Goal: Transaction & Acquisition: Purchase product/service

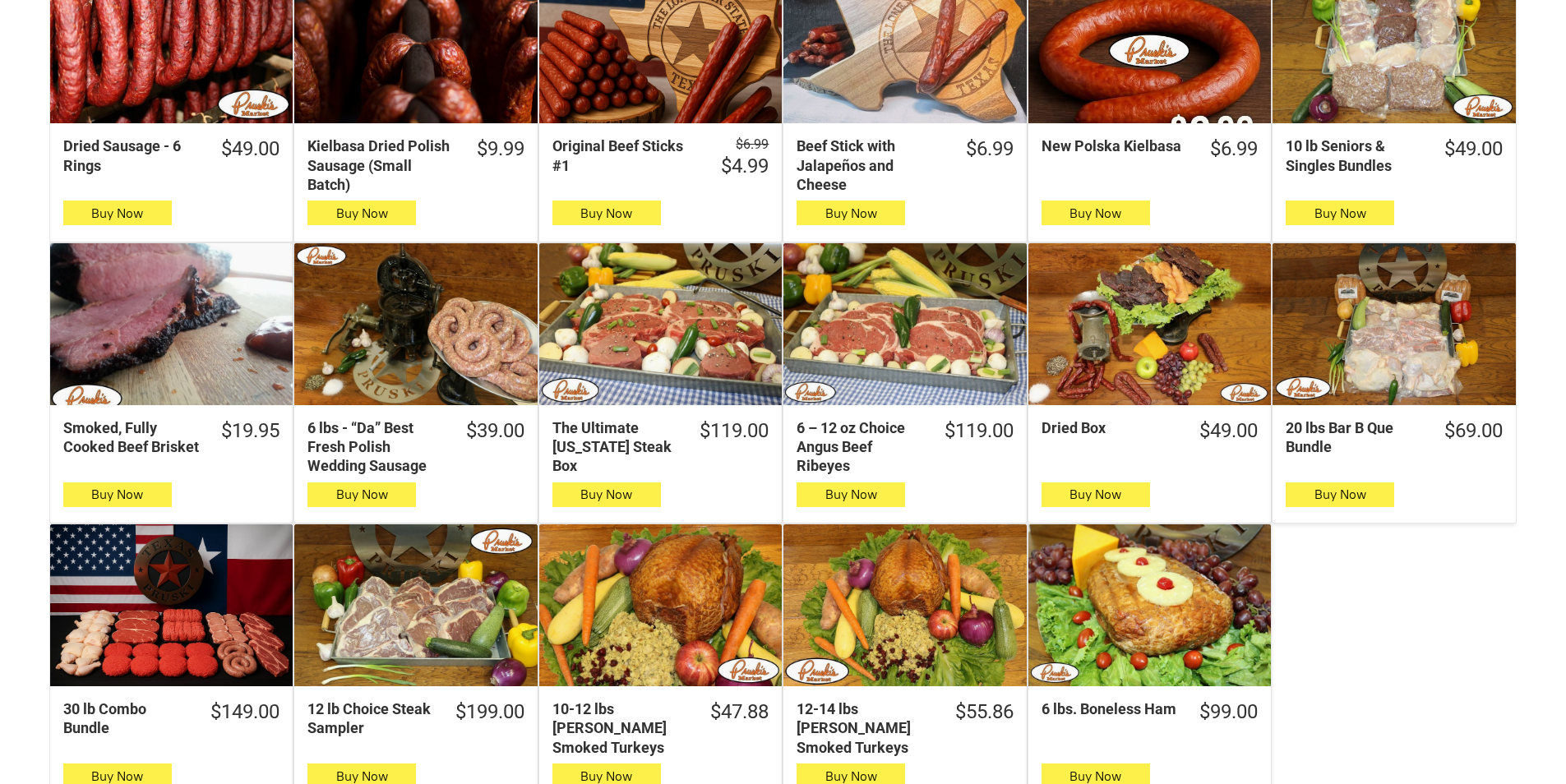
scroll to position [657, 0]
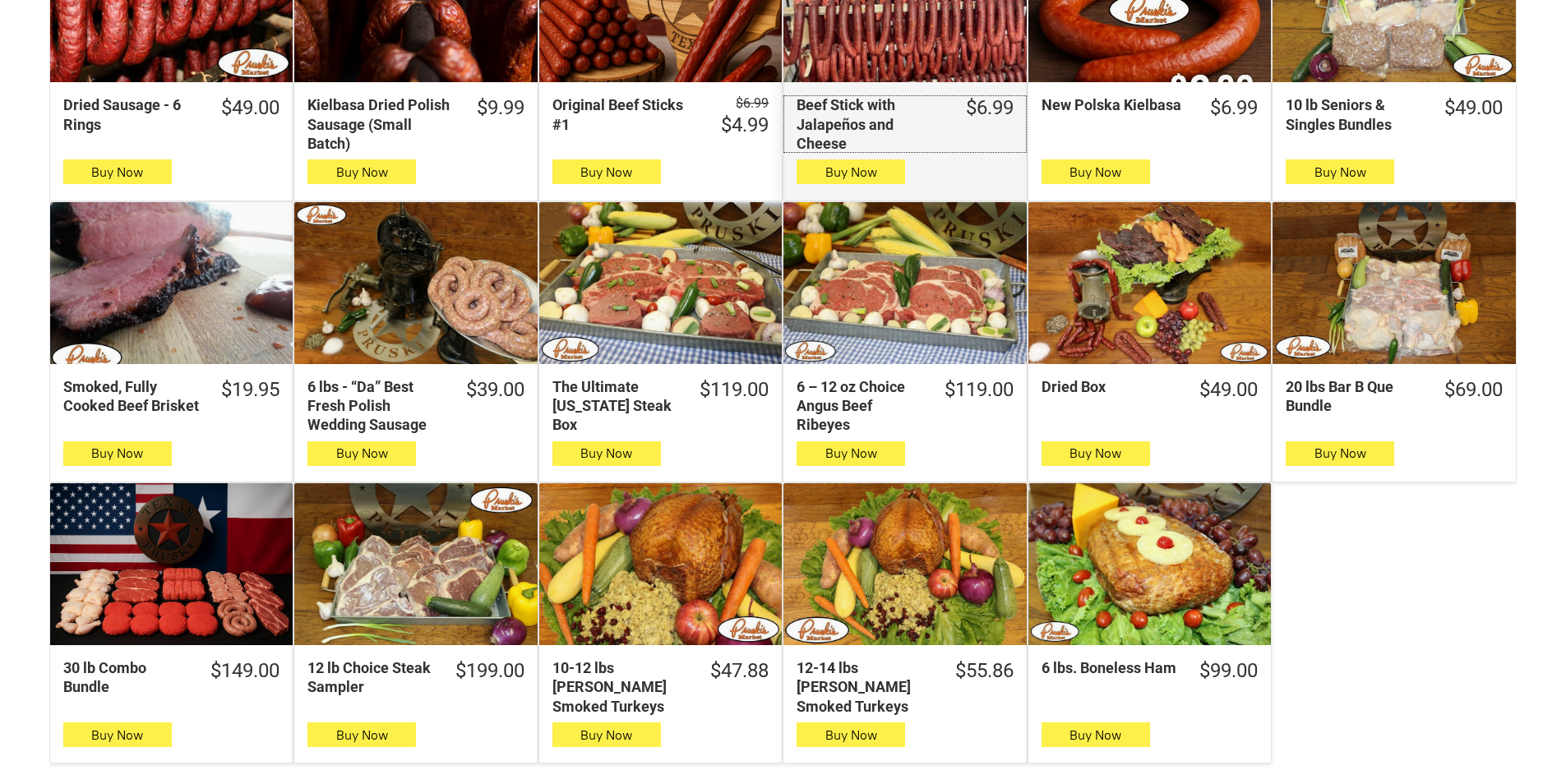
click at [813, 149] on div "Beef Stick with Jalapeños and Cheese" at bounding box center [870, 124] width 147 height 58
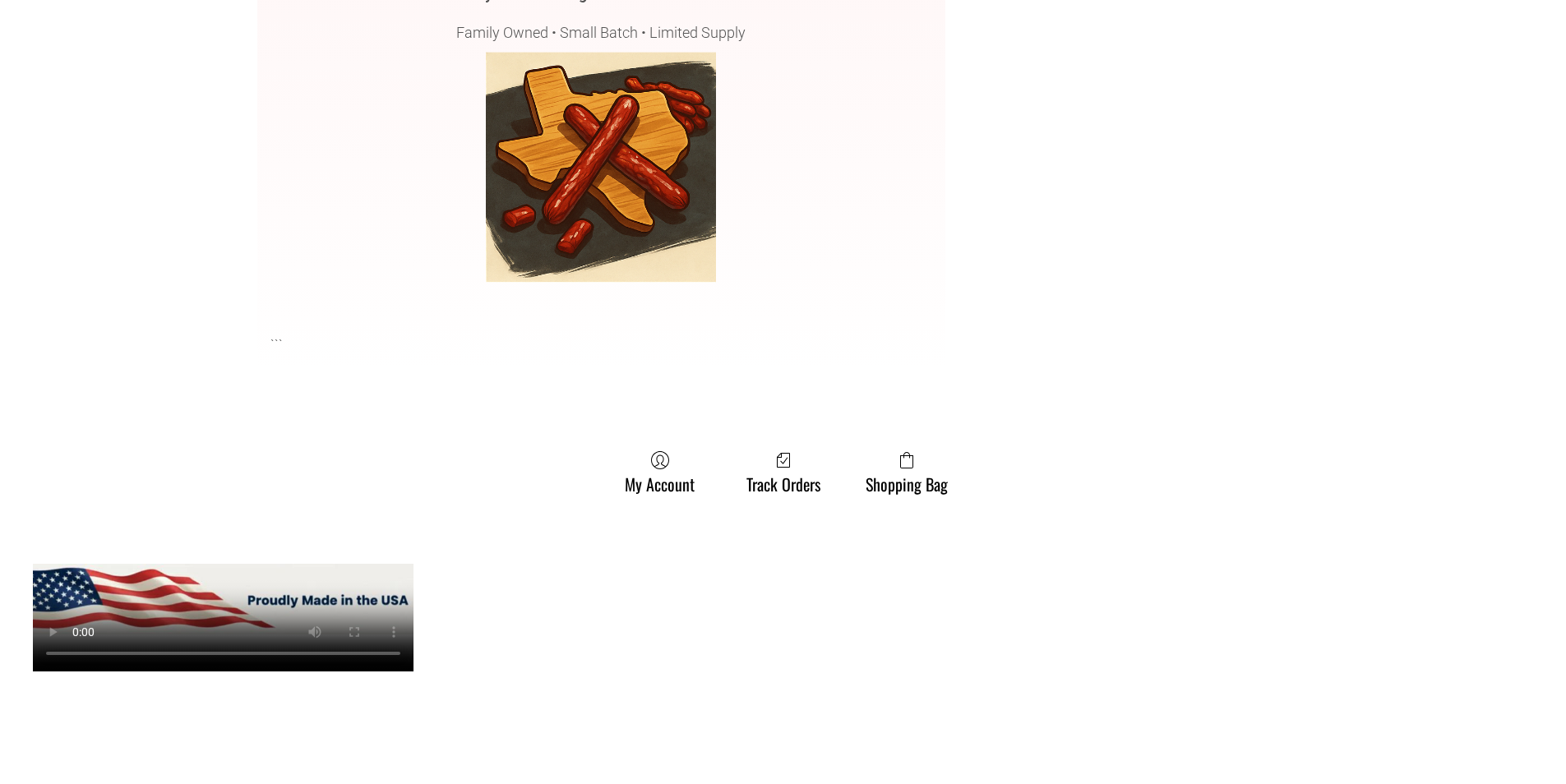
scroll to position [3944, 0]
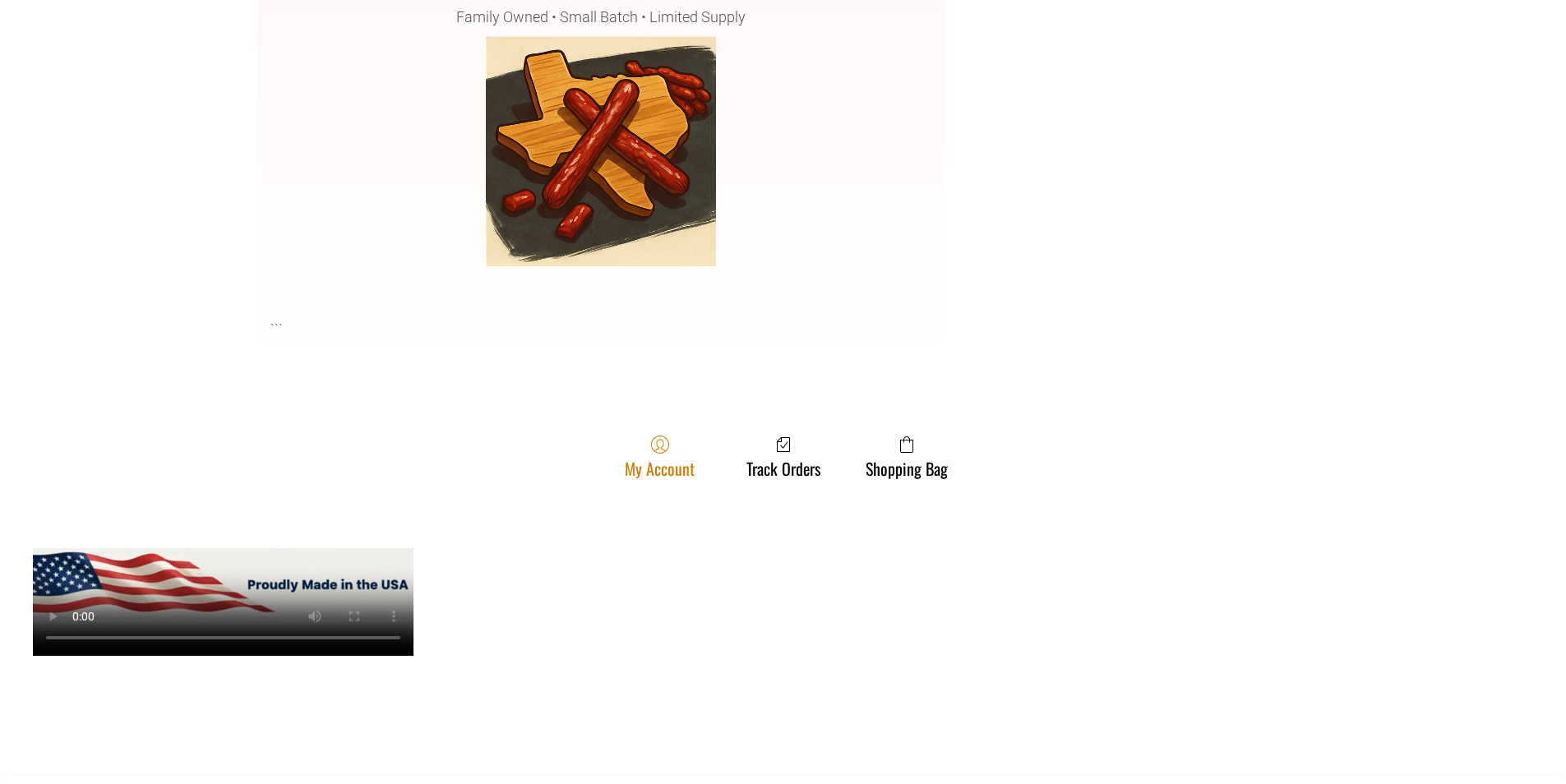
click at [666, 449] on icon at bounding box center [659, 444] width 18 height 18
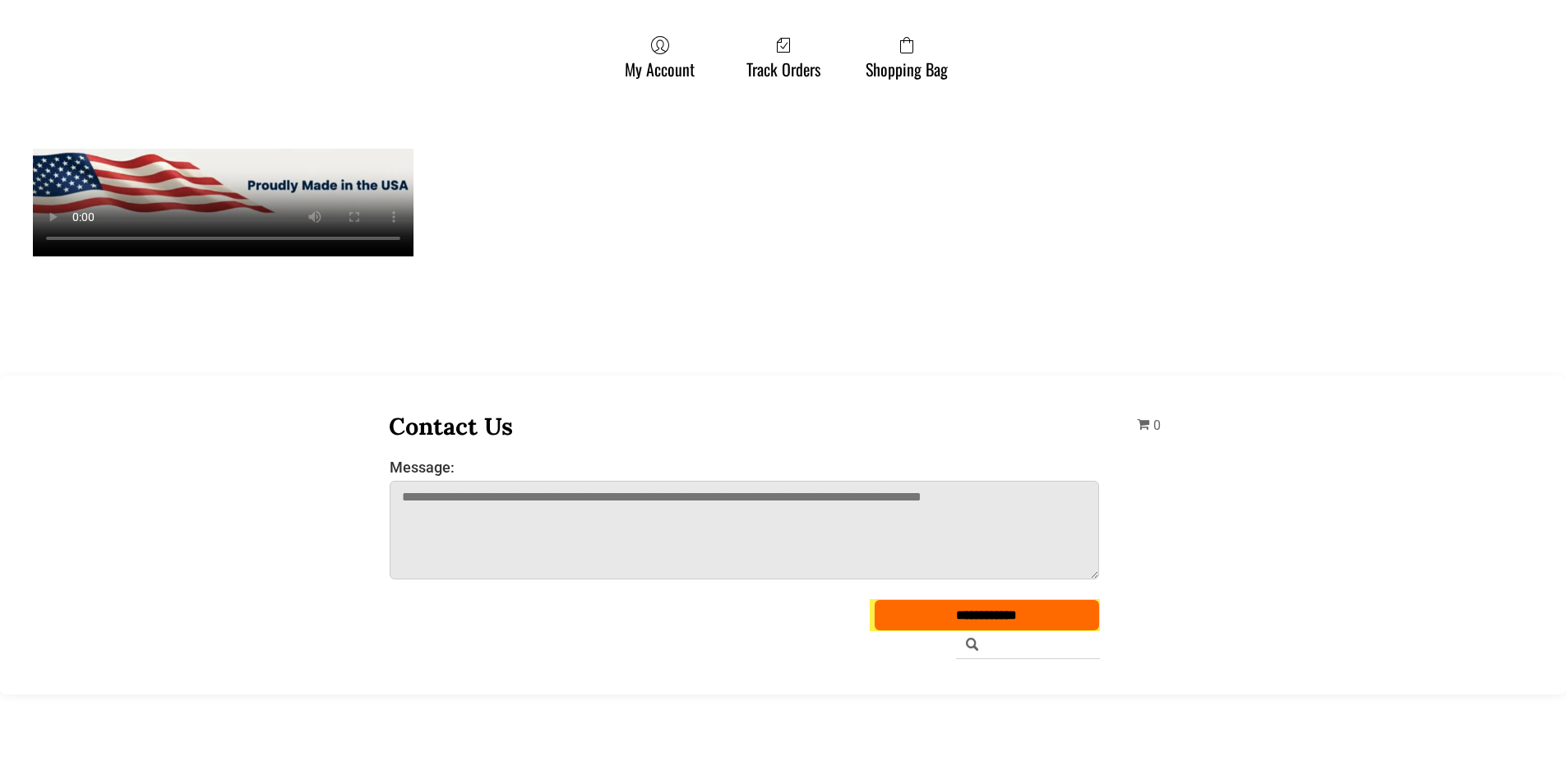
scroll to position [822, 0]
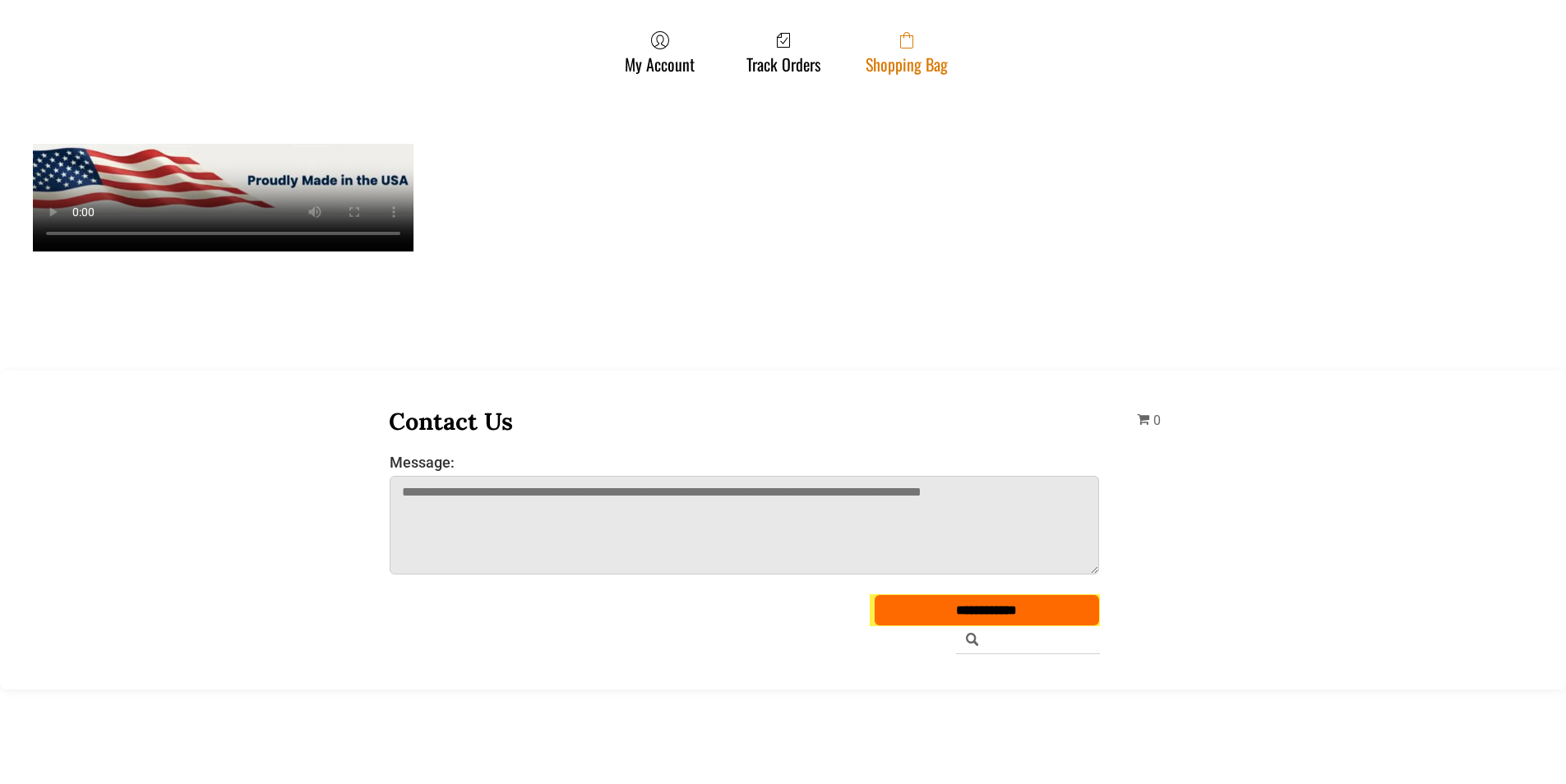
click at [917, 50] on span at bounding box center [907, 40] width 82 height 20
